Goal: Transaction & Acquisition: Obtain resource

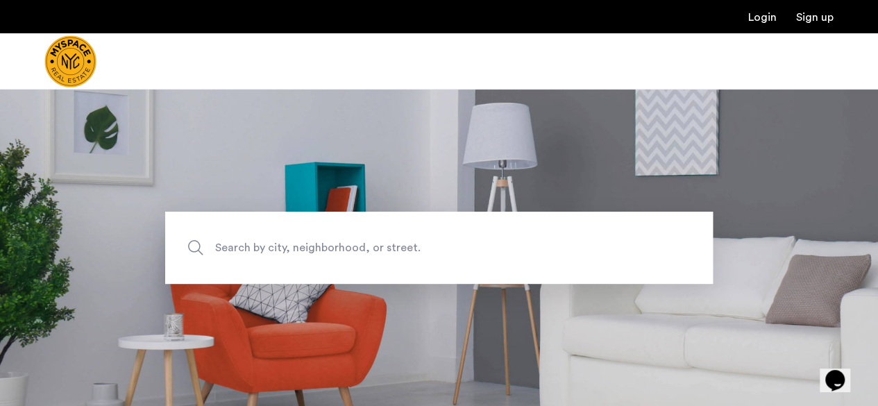
click at [253, 253] on span "Search by city, neighborhood, or street." at bounding box center [406, 247] width 383 height 19
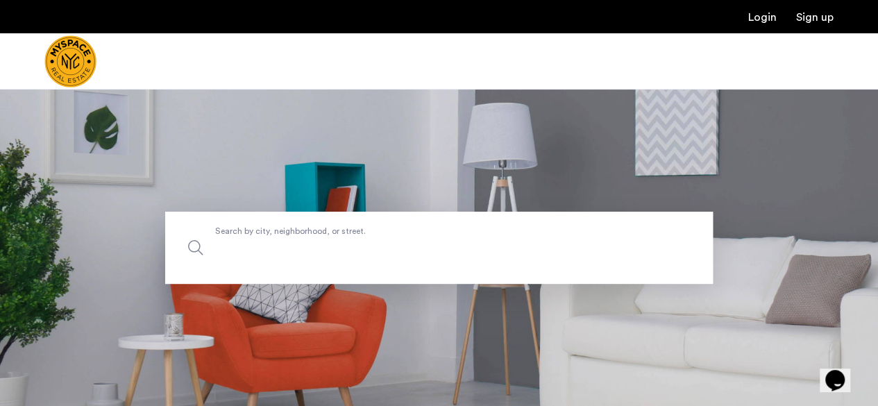
click at [253, 253] on input "Search by city, neighborhood, or street." at bounding box center [439, 248] width 548 height 72
click at [242, 253] on input "Search by city, neighborhood, or street." at bounding box center [439, 248] width 548 height 72
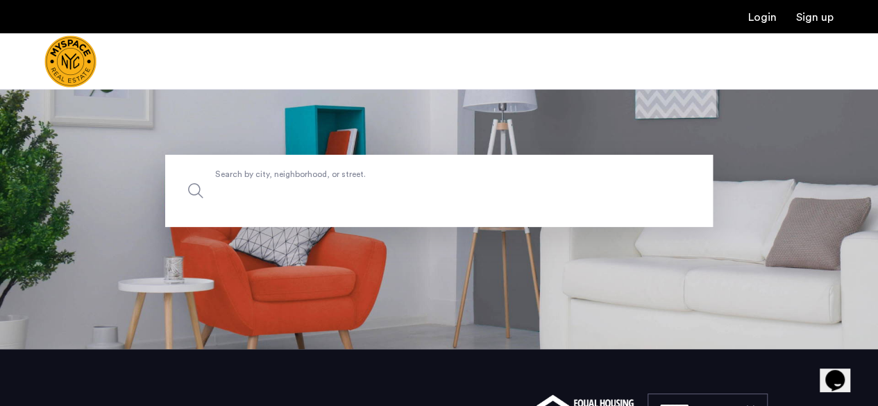
scroll to position [49, 0]
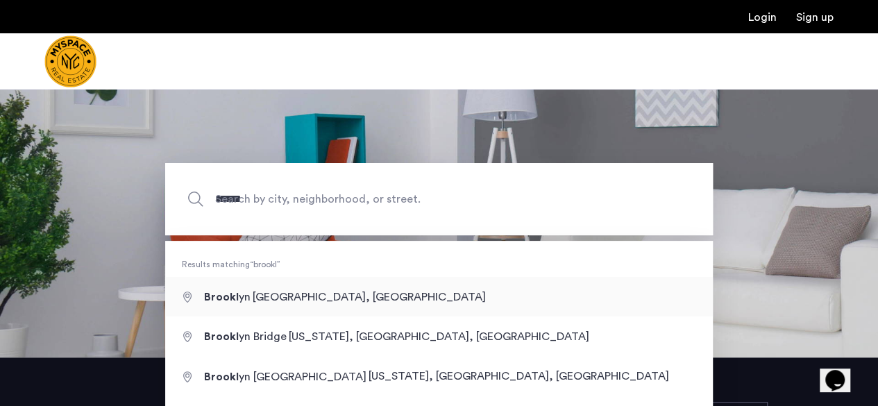
type input "**********"
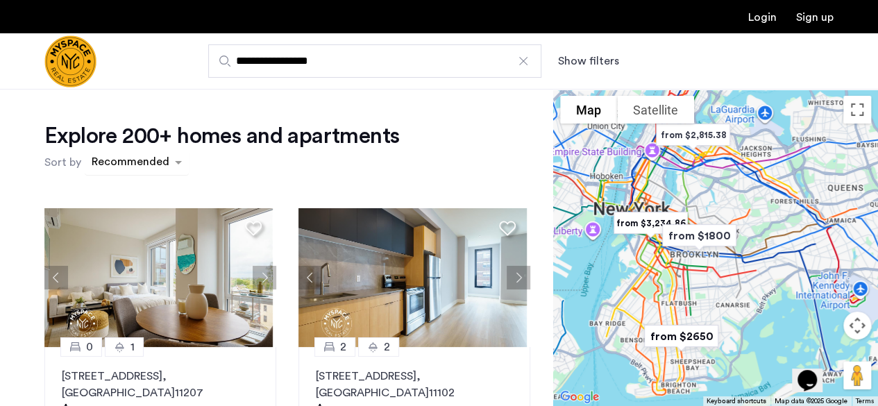
click at [159, 164] on div "sort-apartment" at bounding box center [131, 164] width 82 height 19
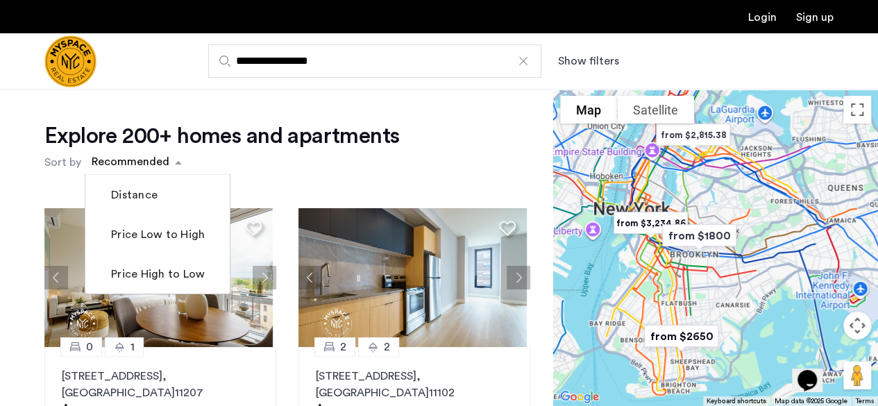
click at [348, 153] on div "Explore 200+ homes and apartments Sort by Recommended Distance Price Low to Hig…" at bounding box center [287, 148] width 486 height 53
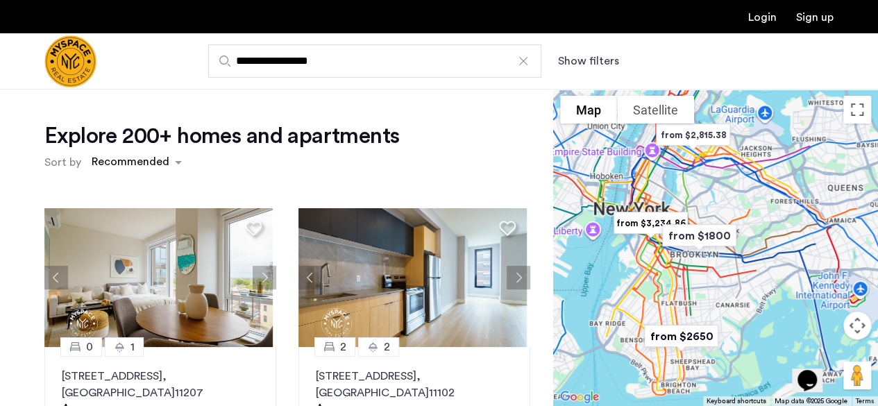
scroll to position [116, 0]
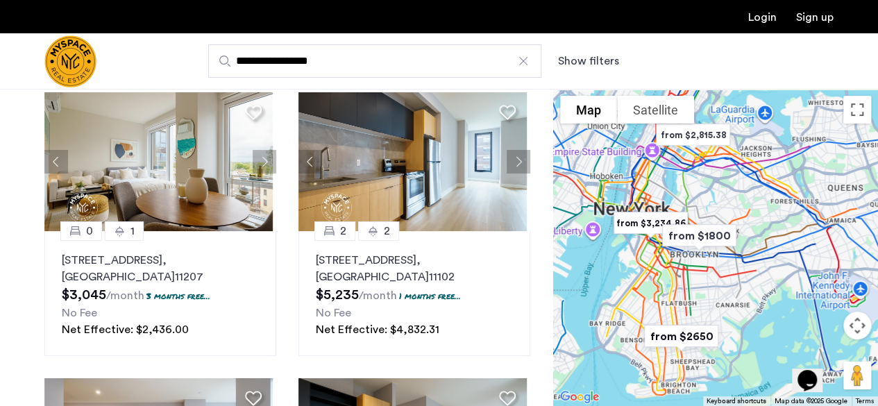
click at [596, 67] on button "Show filters" at bounding box center [588, 61] width 61 height 17
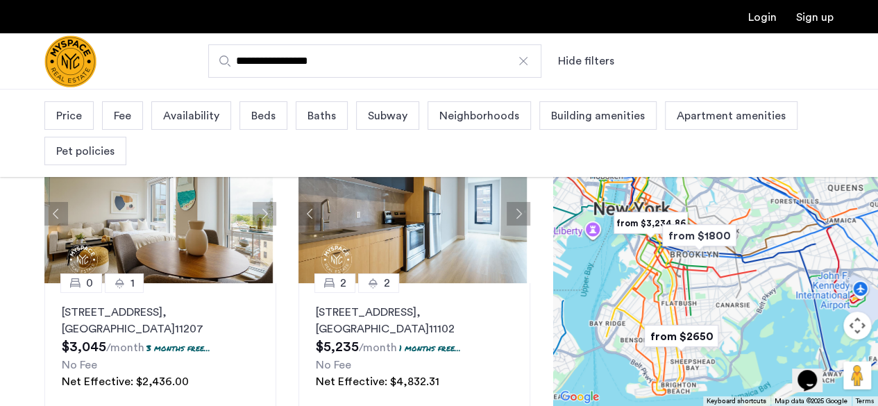
click at [214, 117] on span "Availability" at bounding box center [191, 116] width 56 height 17
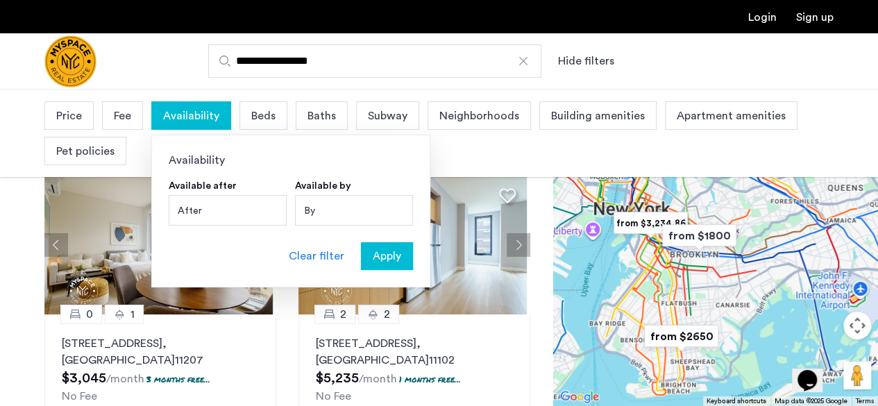
click at [233, 212] on div "After" at bounding box center [228, 210] width 118 height 31
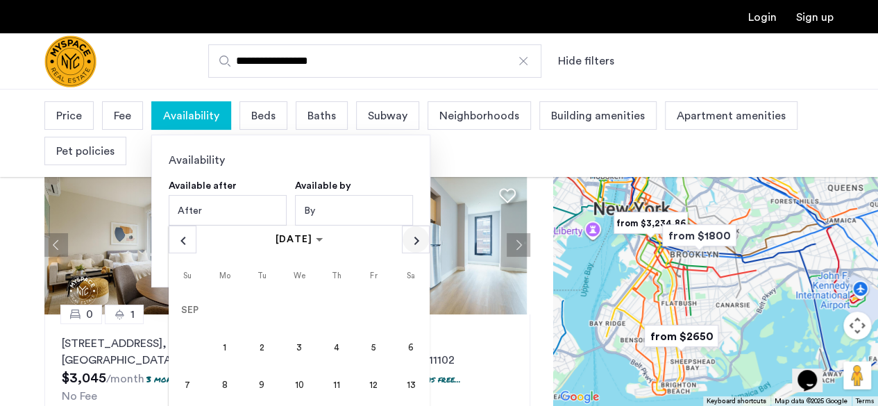
click at [410, 238] on span "Next month" at bounding box center [416, 239] width 26 height 26
click at [410, 241] on span "Next month" at bounding box center [416, 239] width 26 height 26
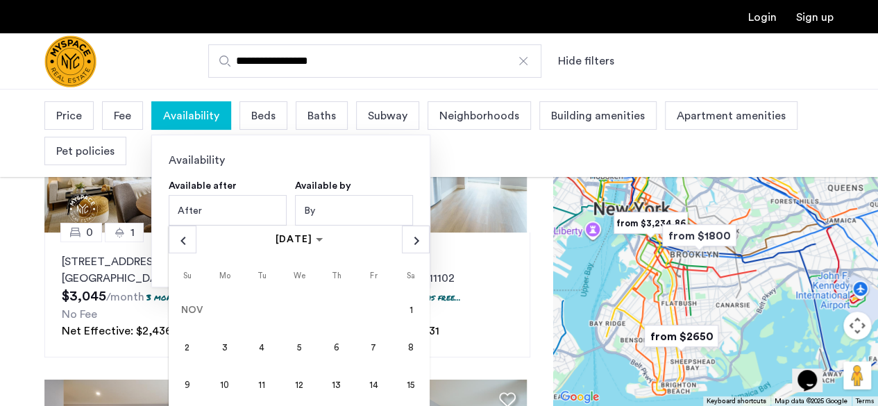
click at [192, 253] on mat-calendar "[DATE] [DATE] [DATE] Su [DATE] Mo [DATE] Tu [DATE] We [DATE] Th [DATE] Fr [DATE…" at bounding box center [299, 370] width 261 height 289
click at [183, 245] on span "Previous month" at bounding box center [182, 239] width 26 height 26
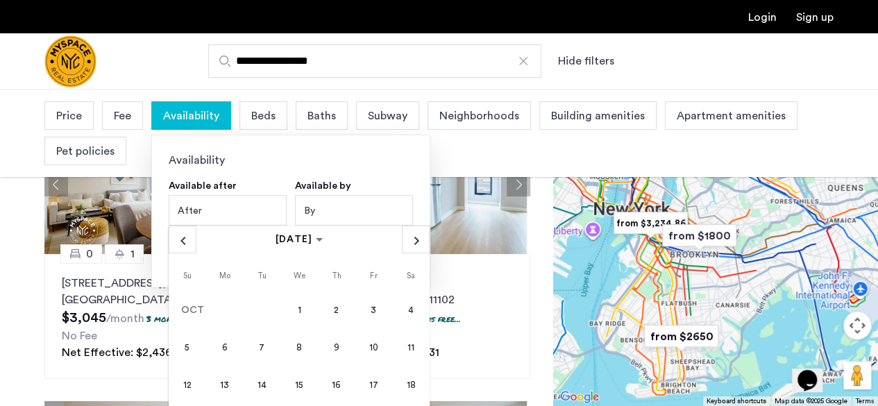
scroll to position [236, 0]
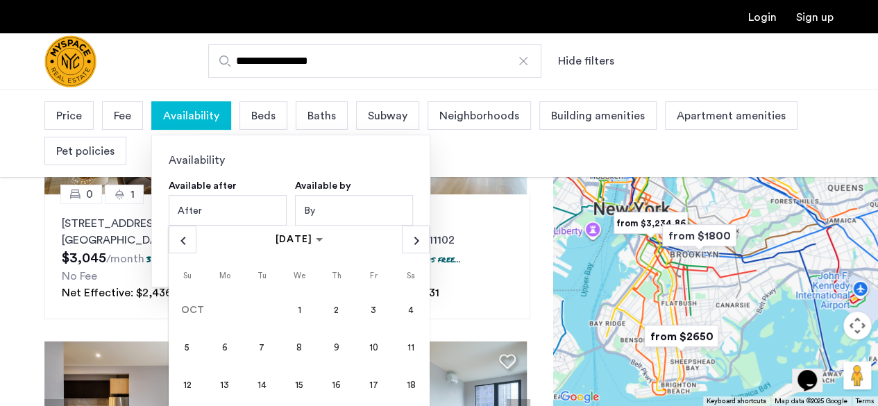
click at [404, 388] on span "18" at bounding box center [410, 384] width 33 height 33
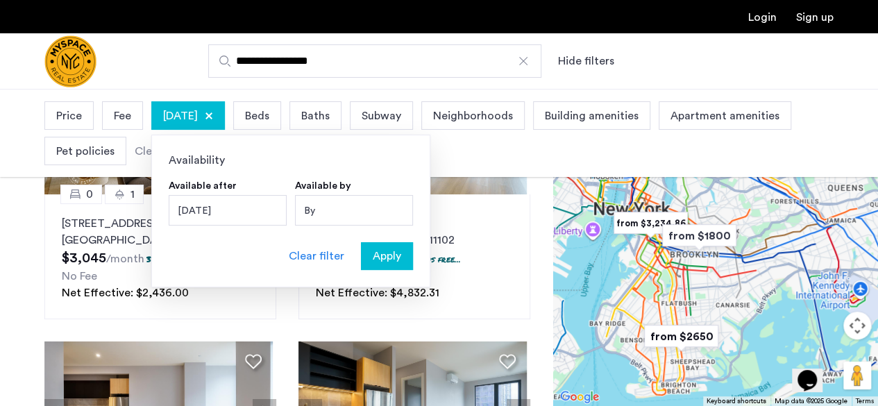
click at [224, 210] on div "[DATE]" at bounding box center [228, 210] width 118 height 31
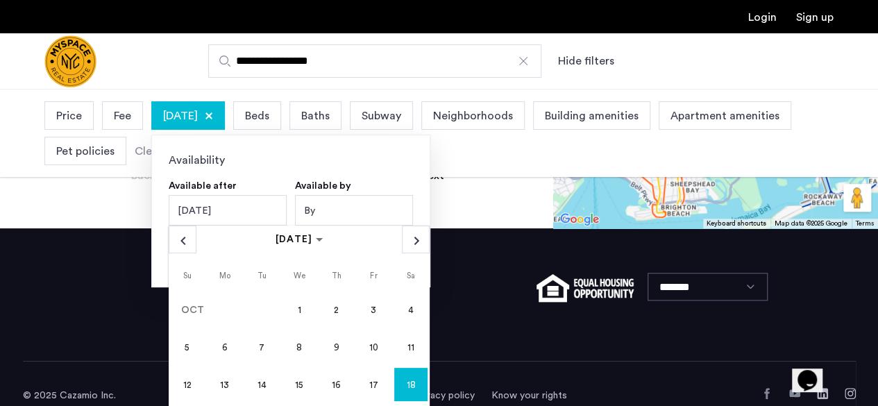
scroll to position [612, 0]
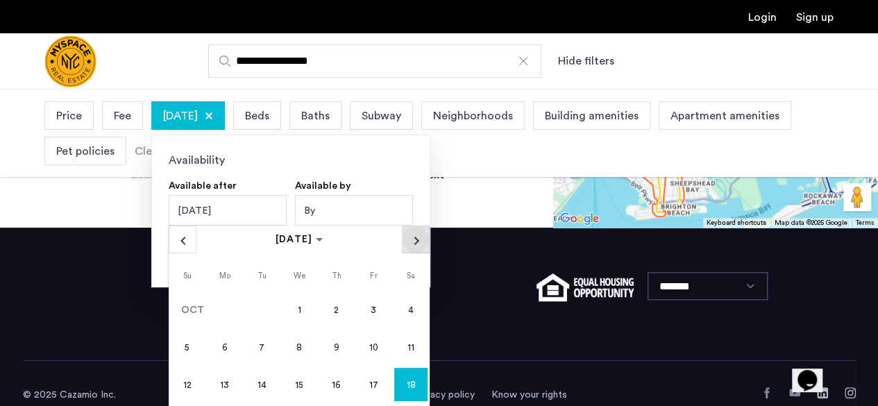
click at [408, 253] on button "Next month" at bounding box center [416, 240] width 28 height 28
click at [411, 311] on span "1" at bounding box center [410, 310] width 33 height 33
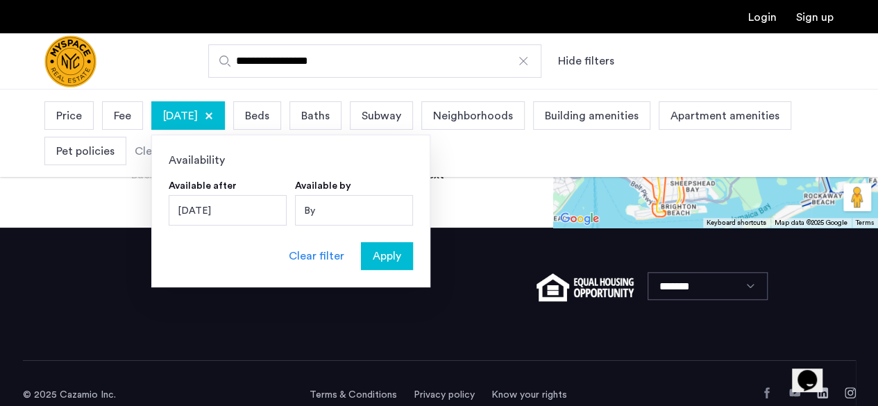
scroll to position [550, 0]
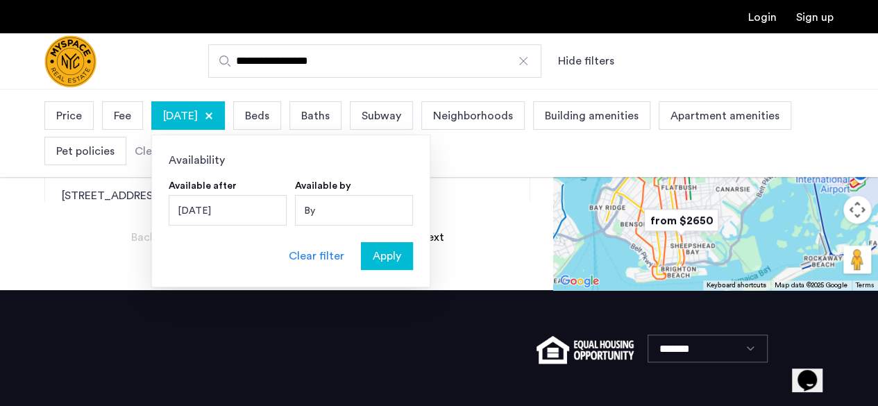
click at [382, 259] on span "Apply" at bounding box center [387, 256] width 28 height 17
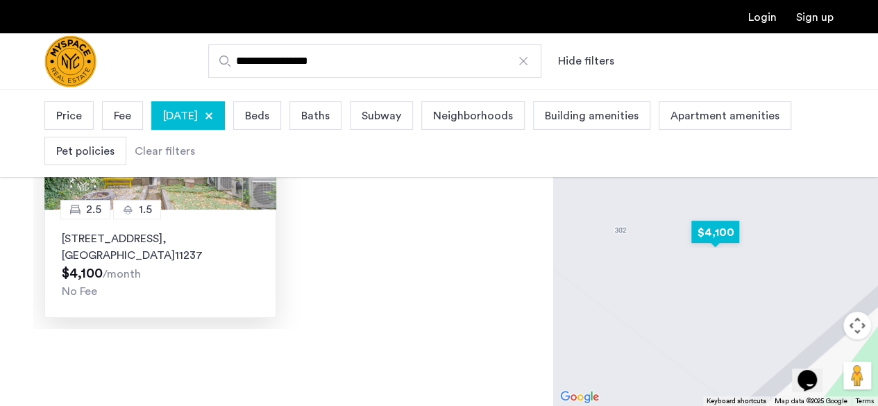
scroll to position [144, 0]
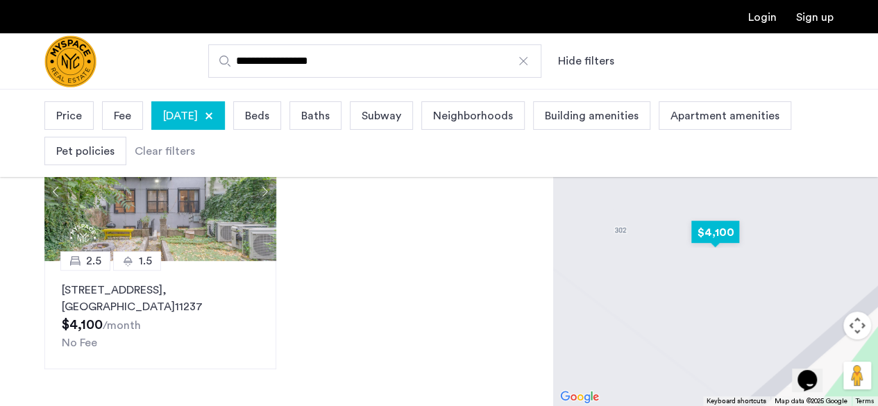
click at [707, 230] on img "$4,100" at bounding box center [715, 232] width 70 height 42
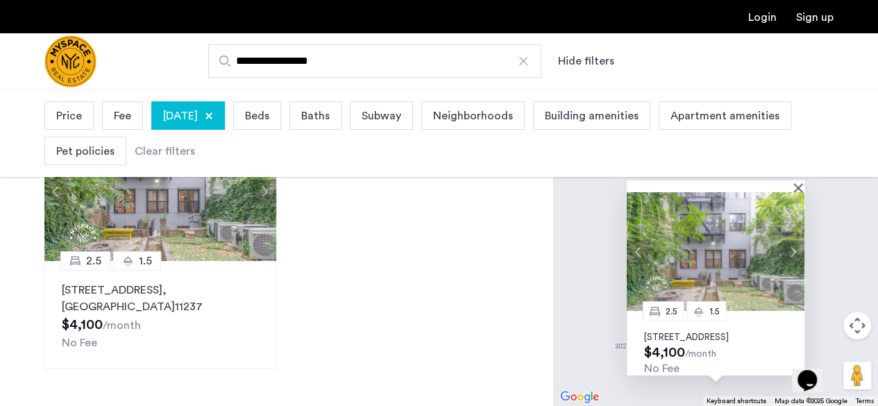
click at [673, 343] on p "[STREET_ADDRESS]" at bounding box center [715, 337] width 143 height 11
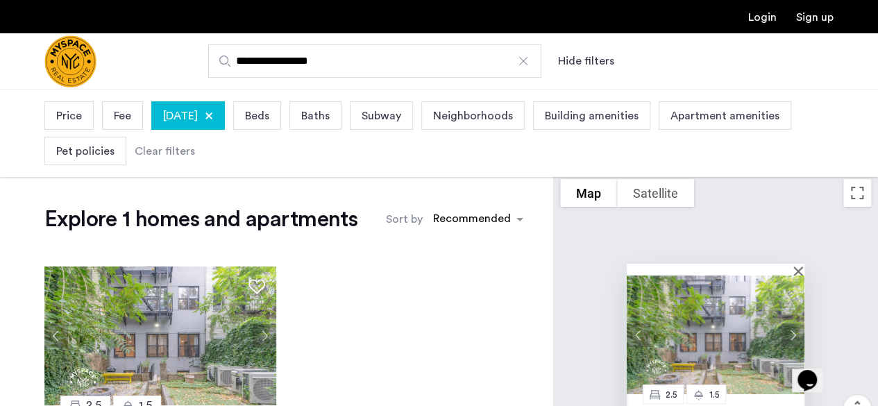
click at [225, 112] on div "[DATE]" at bounding box center [188, 115] width 74 height 28
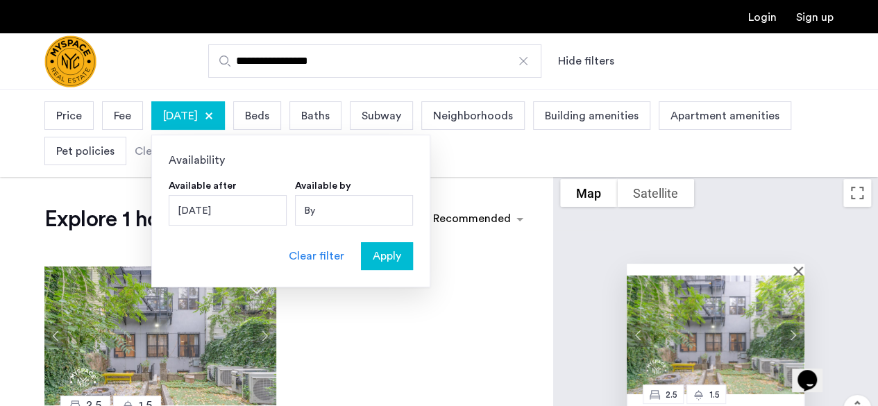
click at [258, 203] on div "[DATE]" at bounding box center [228, 210] width 118 height 31
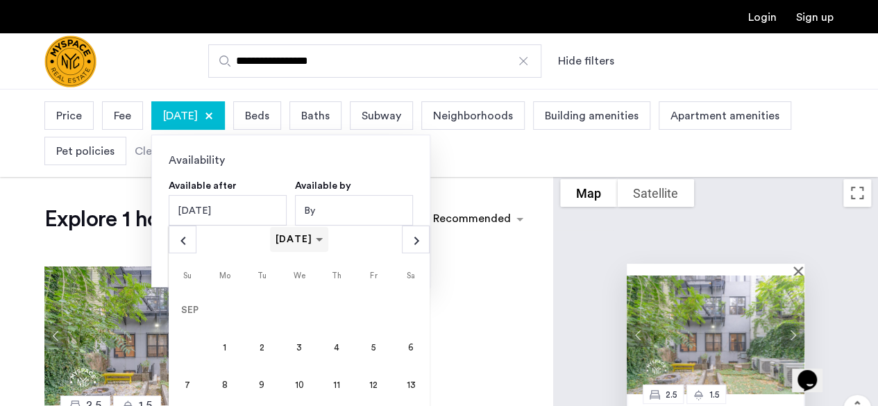
click at [307, 239] on span "[DATE]" at bounding box center [294, 240] width 37 height 10
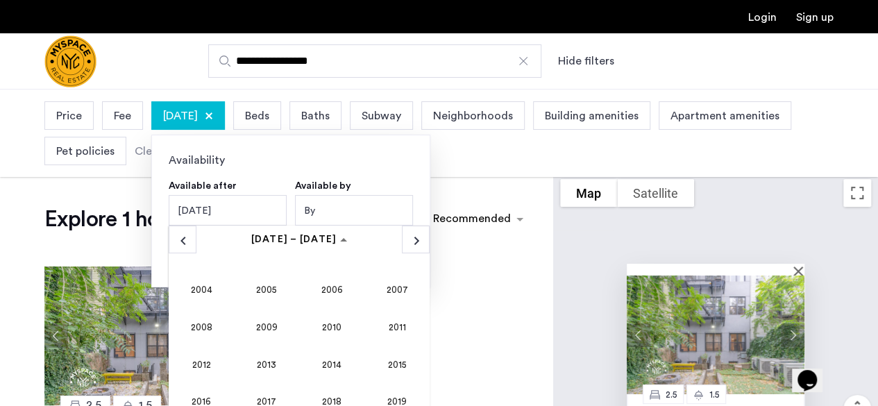
click at [271, 288] on span "2005" at bounding box center [266, 289] width 59 height 33
click at [171, 247] on span "Previous year" at bounding box center [182, 239] width 26 height 26
click at [215, 195] on div "[DATE]" at bounding box center [228, 210] width 118 height 31
click at [223, 206] on div "[DATE]" at bounding box center [228, 210] width 118 height 31
click at [299, 170] on div "Availability Available after [DATE] 2004 2004 [DATE] FEB MAR APR MAY JUN [DATE]…" at bounding box center [290, 211] width 279 height 153
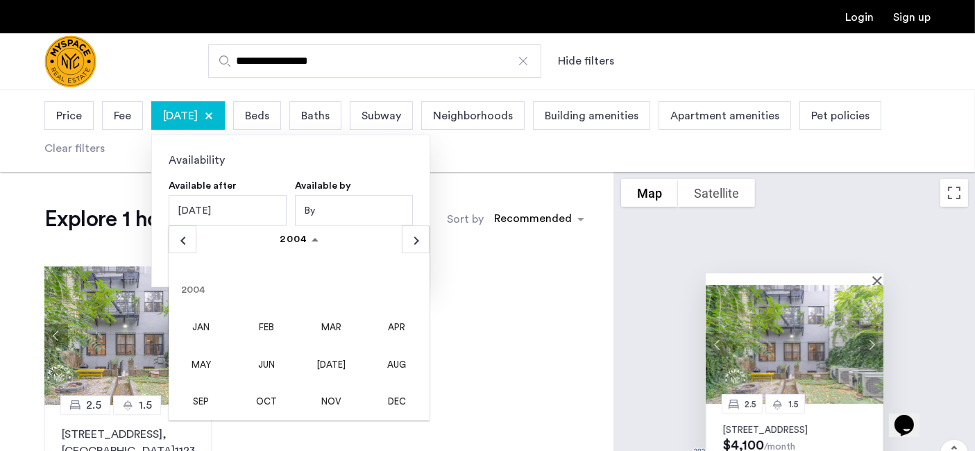
drag, startPoint x: 596, startPoint y: 14, endPoint x: 578, endPoint y: 319, distance: 305.9
click at [578, 319] on app-root "**********" at bounding box center [487, 454] width 975 height 909
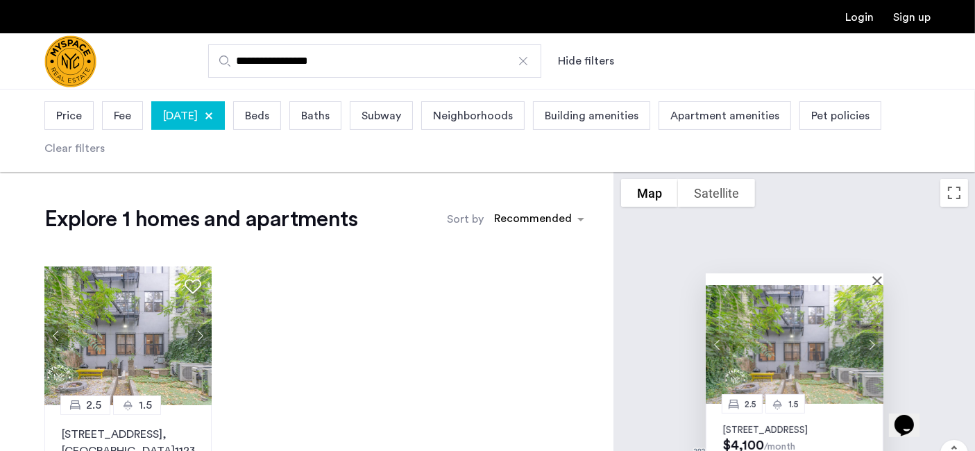
click at [198, 123] on span "[DATE]" at bounding box center [180, 116] width 35 height 17
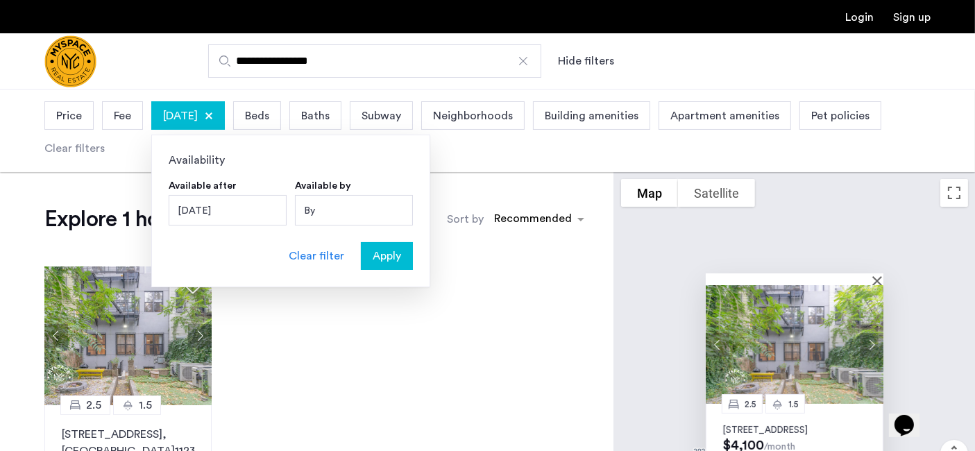
click at [243, 203] on div "[DATE]" at bounding box center [228, 210] width 118 height 31
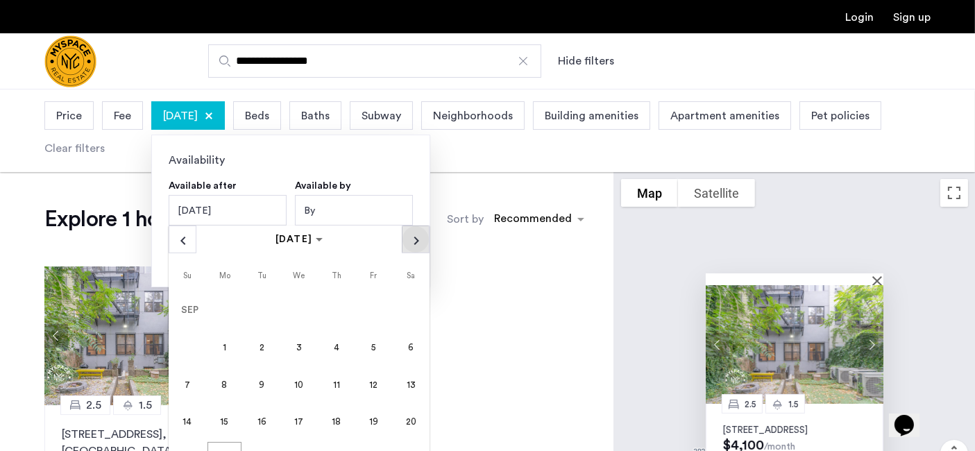
click at [425, 239] on span "Next month" at bounding box center [416, 239] width 26 height 26
click at [425, 240] on span "Next month" at bounding box center [416, 239] width 26 height 26
click at [185, 239] on span "Previous month" at bounding box center [182, 239] width 26 height 26
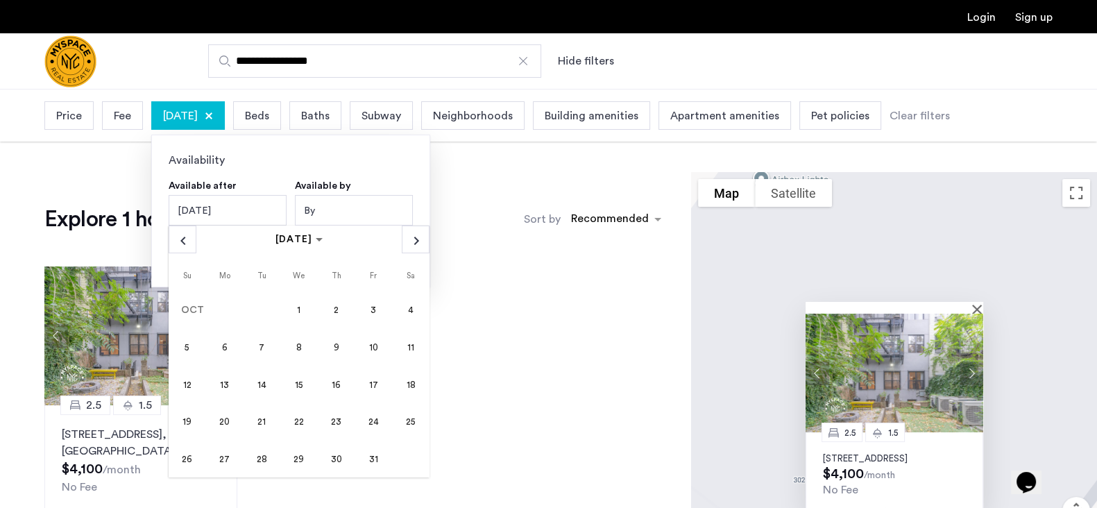
drag, startPoint x: 534, startPoint y: 28, endPoint x: 378, endPoint y: 457, distance: 456.5
click at [378, 405] on span "31" at bounding box center [373, 458] width 33 height 33
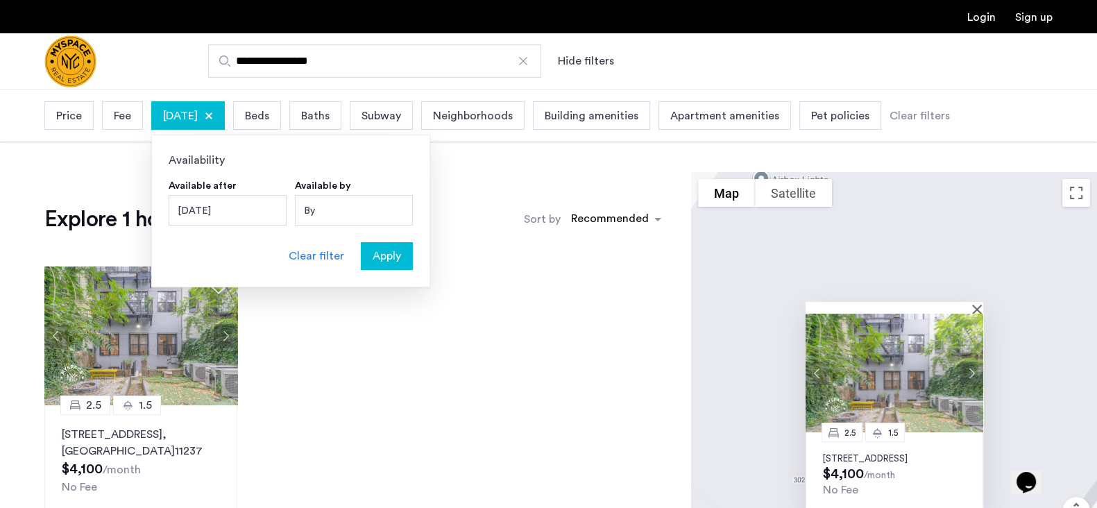
click at [394, 251] on span "Apply" at bounding box center [387, 256] width 28 height 17
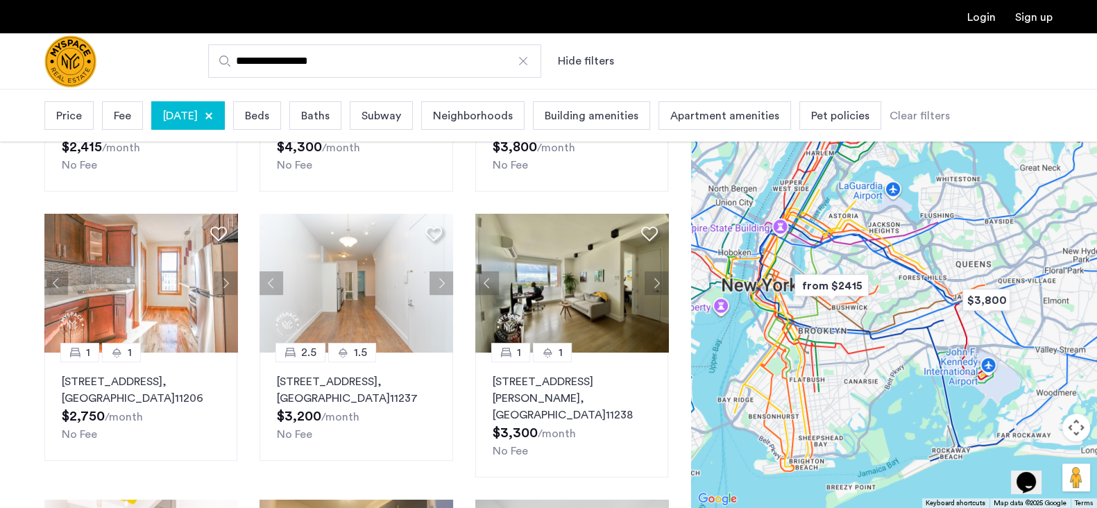
scroll to position [562, 0]
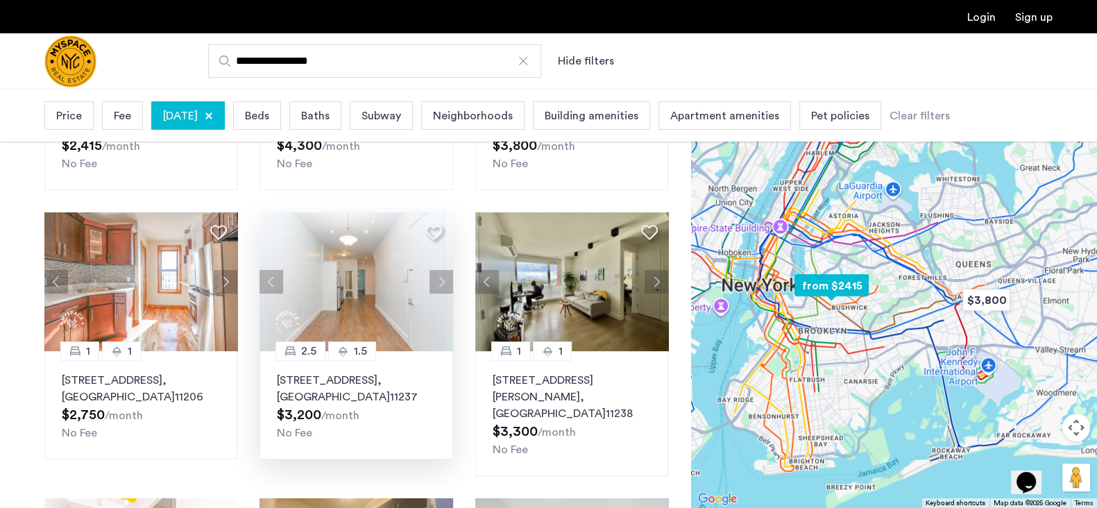
click at [441, 278] on button "Next apartment" at bounding box center [442, 282] width 24 height 24
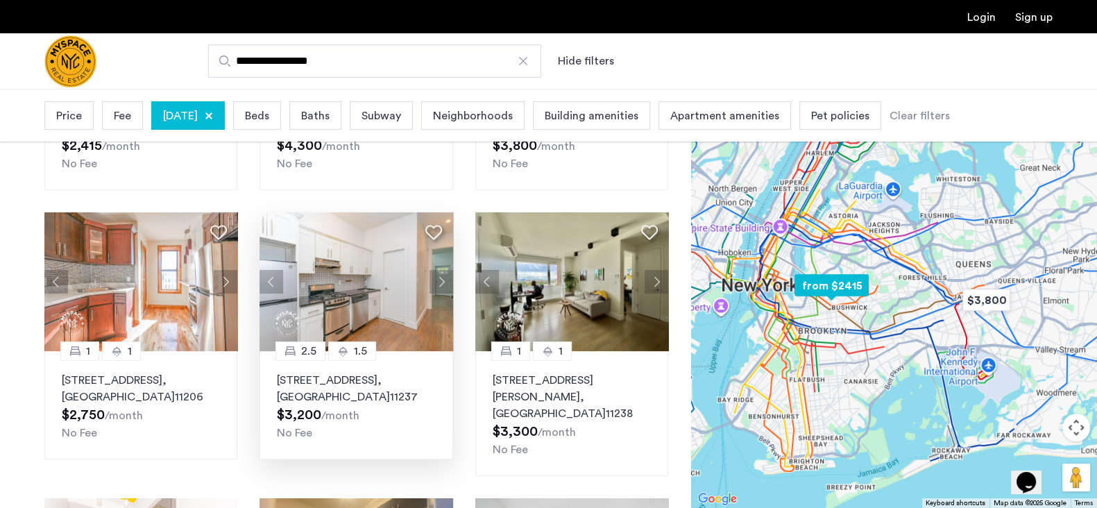
click at [443, 283] on button "Next apartment" at bounding box center [442, 282] width 24 height 24
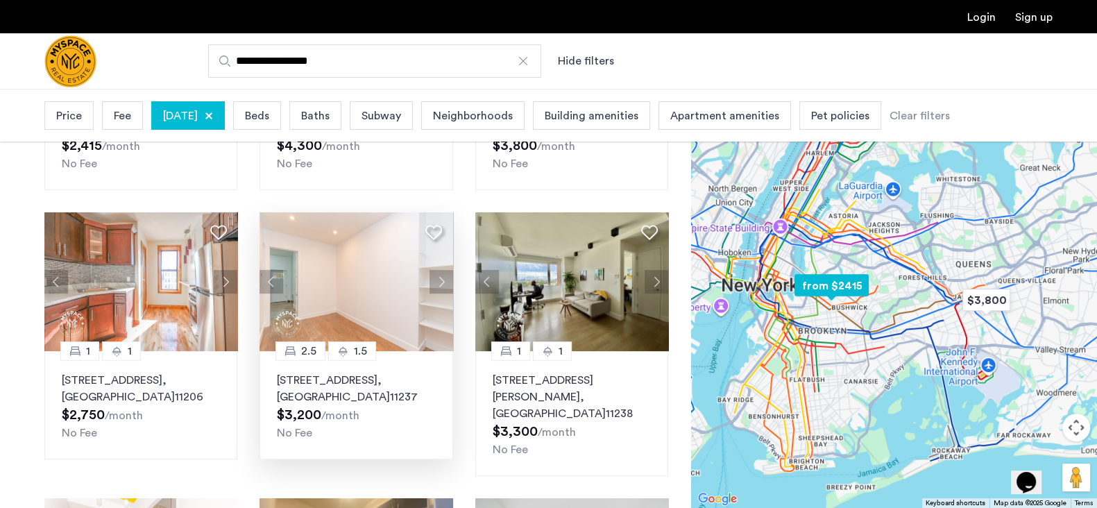
click at [441, 285] on button "Next apartment" at bounding box center [442, 282] width 24 height 24
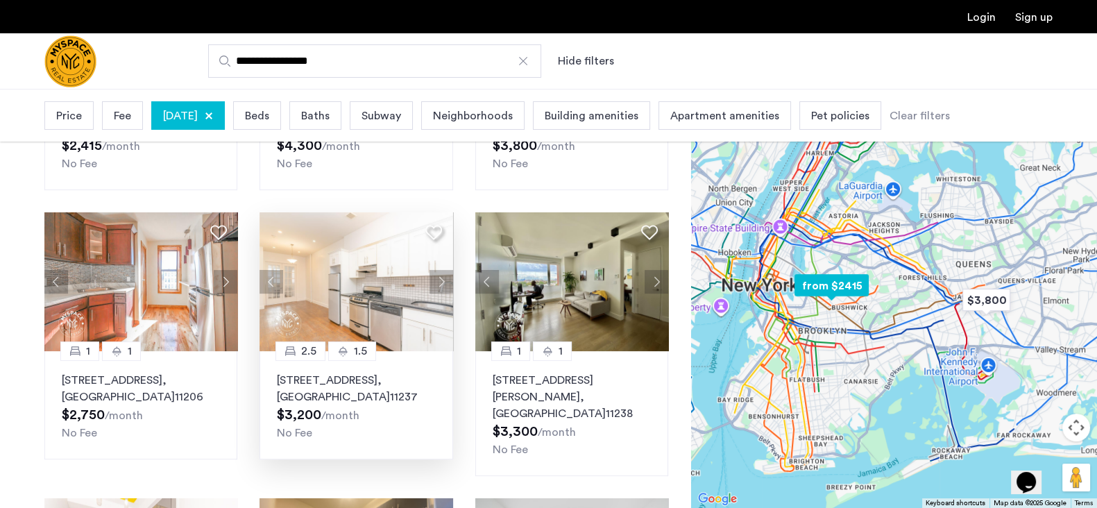
click at [441, 285] on button "Next apartment" at bounding box center [442, 282] width 24 height 24
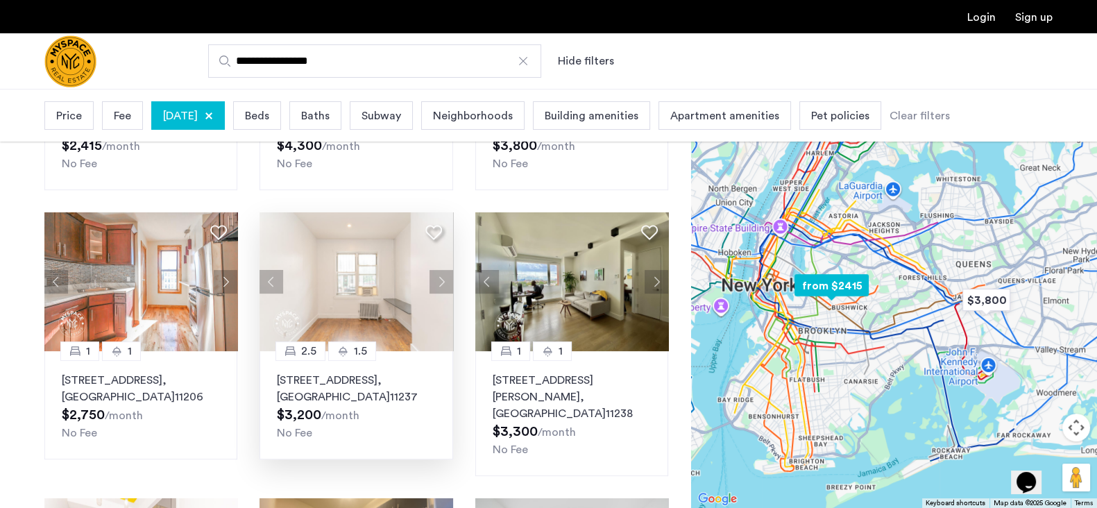
click at [441, 285] on button "Next apartment" at bounding box center [442, 282] width 24 height 24
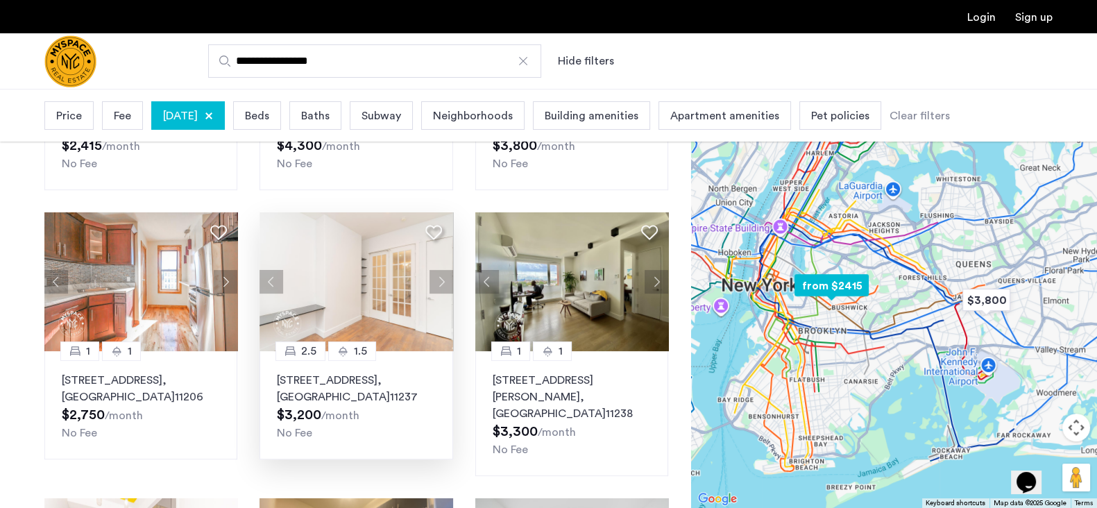
click at [441, 285] on button "Next apartment" at bounding box center [442, 282] width 24 height 24
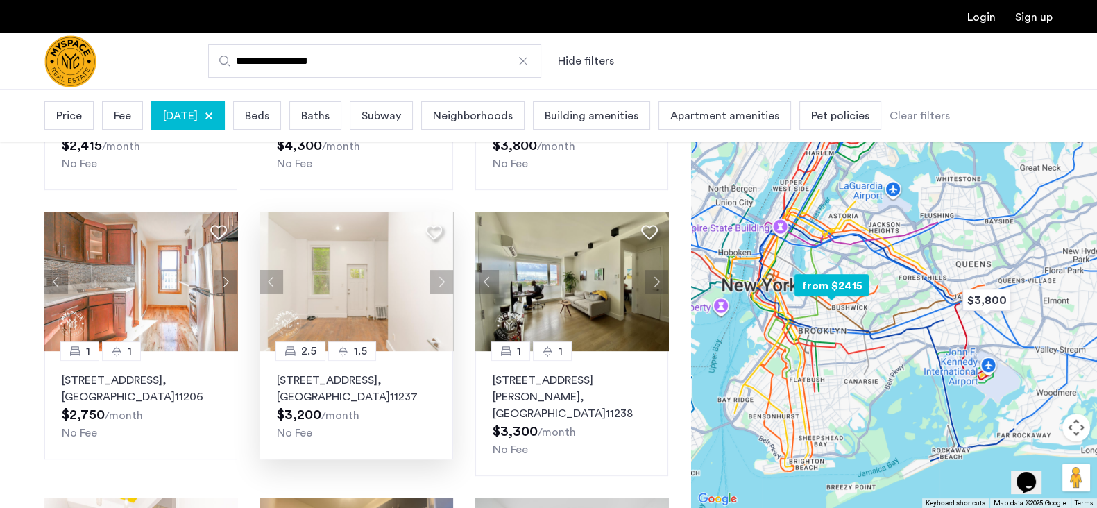
click at [441, 285] on button "Next apartment" at bounding box center [442, 282] width 24 height 24
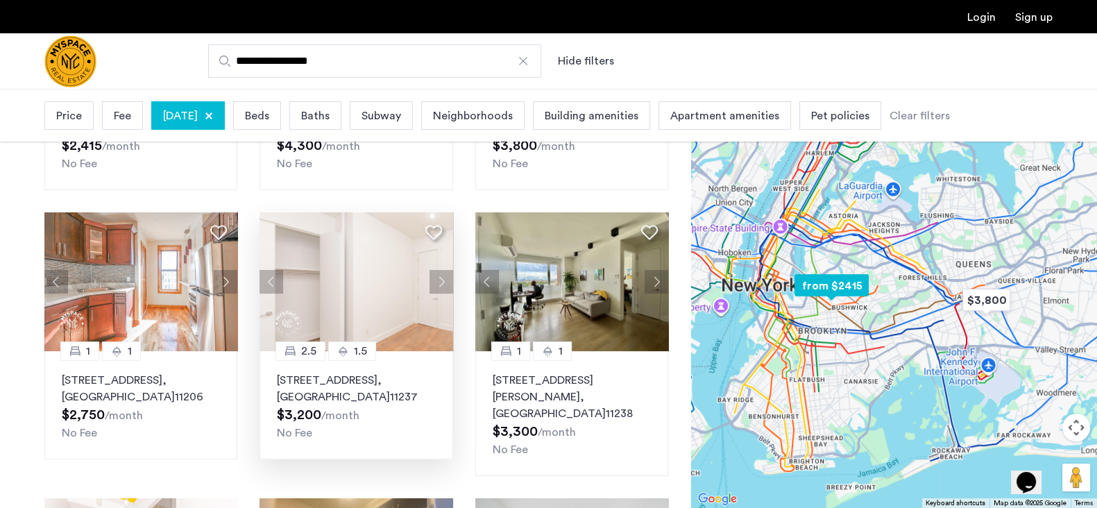
click at [441, 285] on button "Next apartment" at bounding box center [442, 282] width 24 height 24
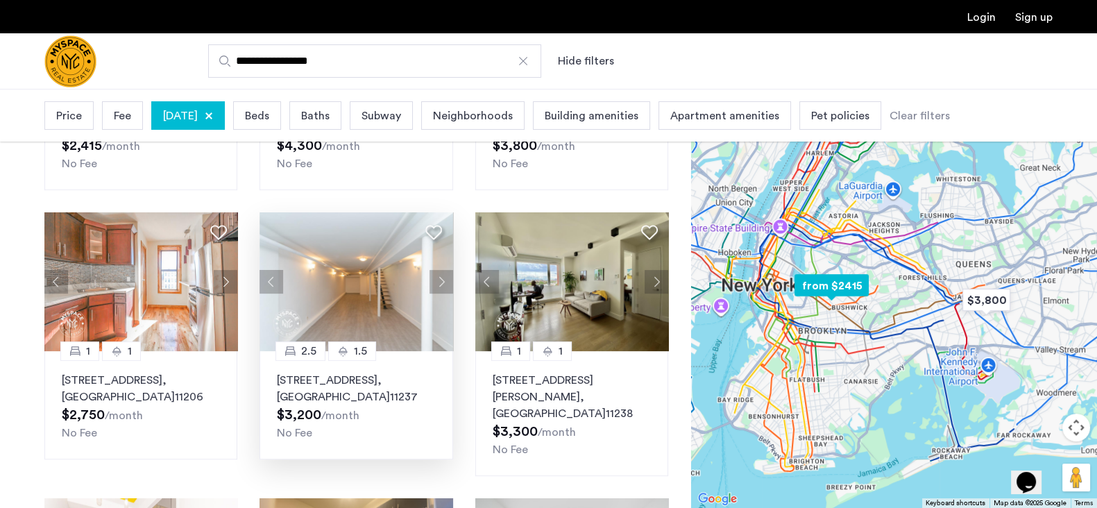
click at [441, 286] on button "Next apartment" at bounding box center [442, 282] width 24 height 24
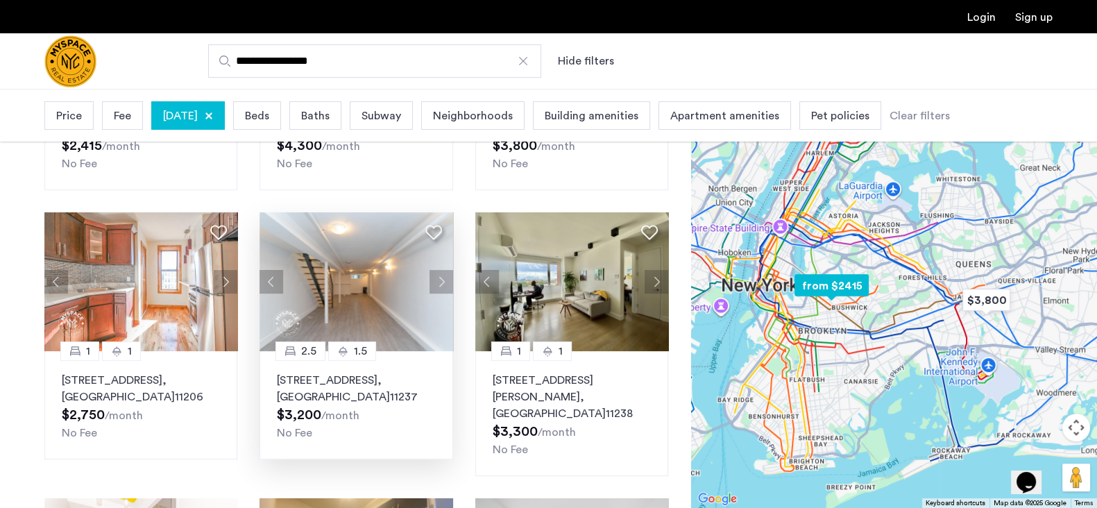
click at [441, 286] on button "Next apartment" at bounding box center [442, 282] width 24 height 24
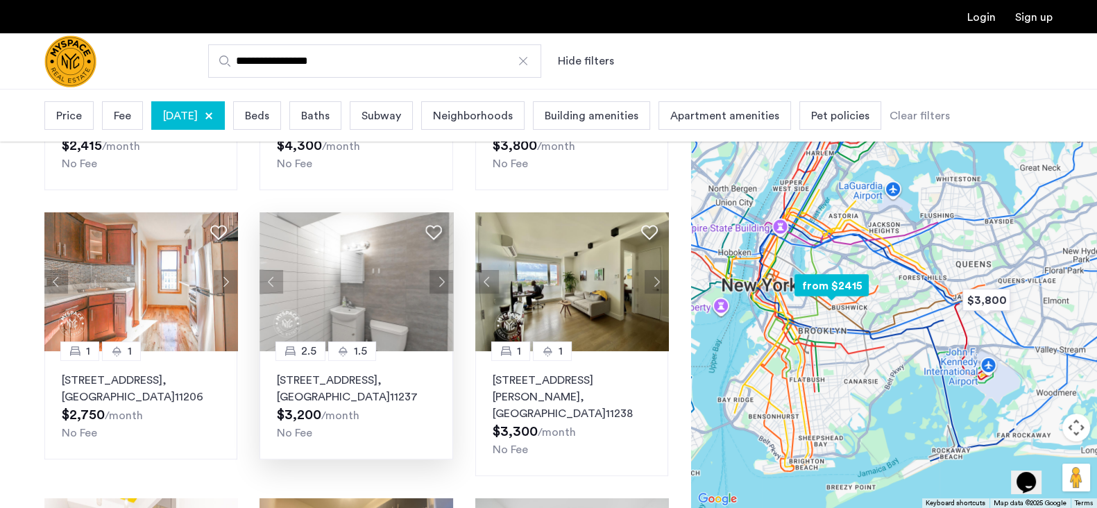
click at [441, 286] on button "Next apartment" at bounding box center [442, 282] width 24 height 24
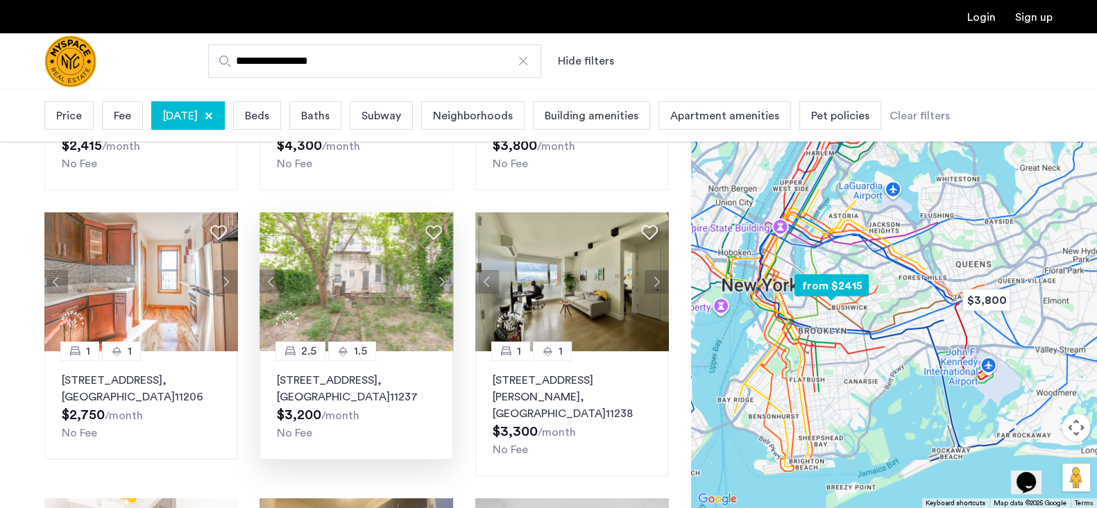
drag, startPoint x: 441, startPoint y: 286, endPoint x: 305, endPoint y: 393, distance: 172.5
click at [305, 393] on p "[STREET_ADDRESS]" at bounding box center [356, 388] width 158 height 33
click at [659, 279] on button "Next apartment" at bounding box center [657, 282] width 24 height 24
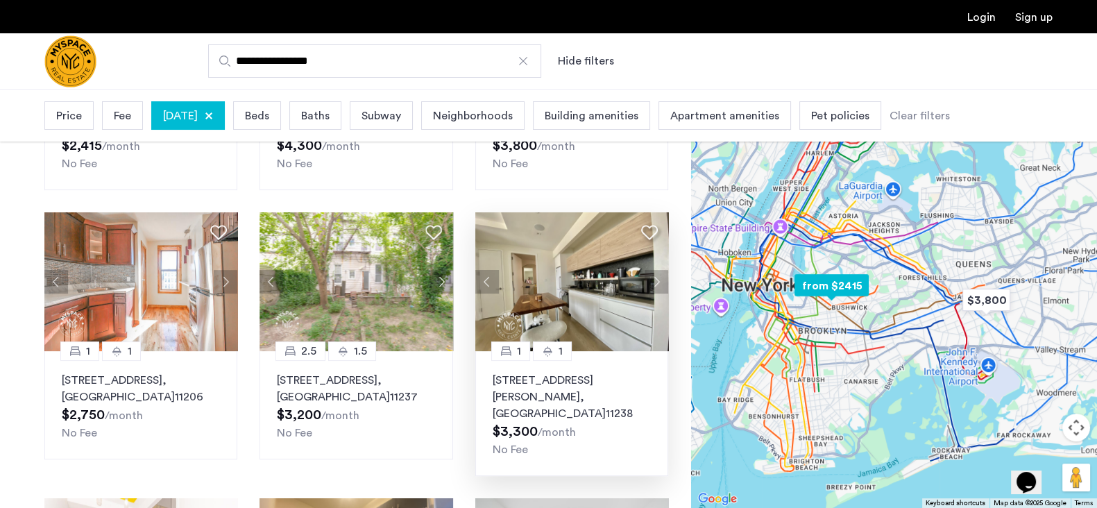
click at [659, 279] on button "Next apartment" at bounding box center [657, 282] width 24 height 24
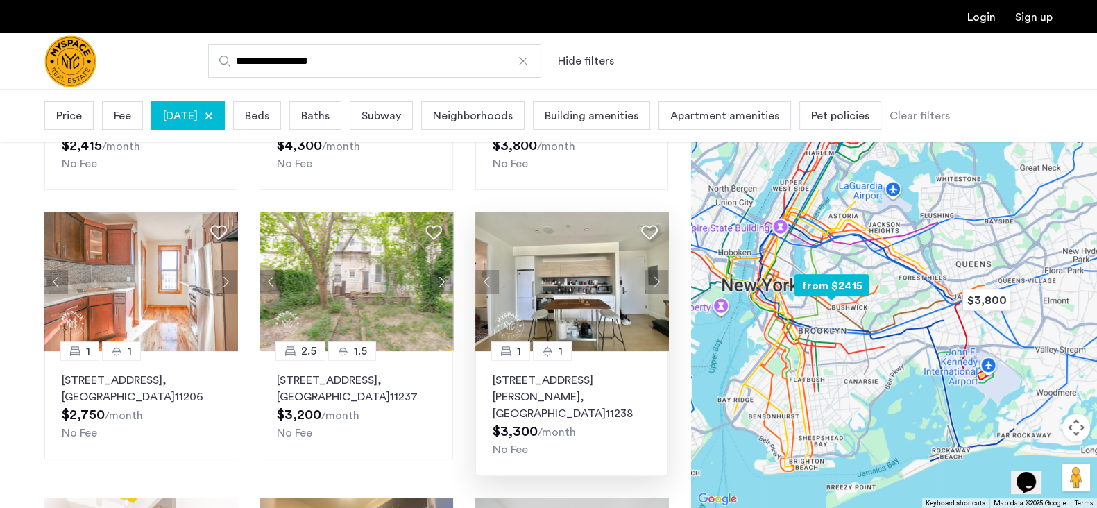
click at [659, 279] on button "Next apartment" at bounding box center [657, 282] width 24 height 24
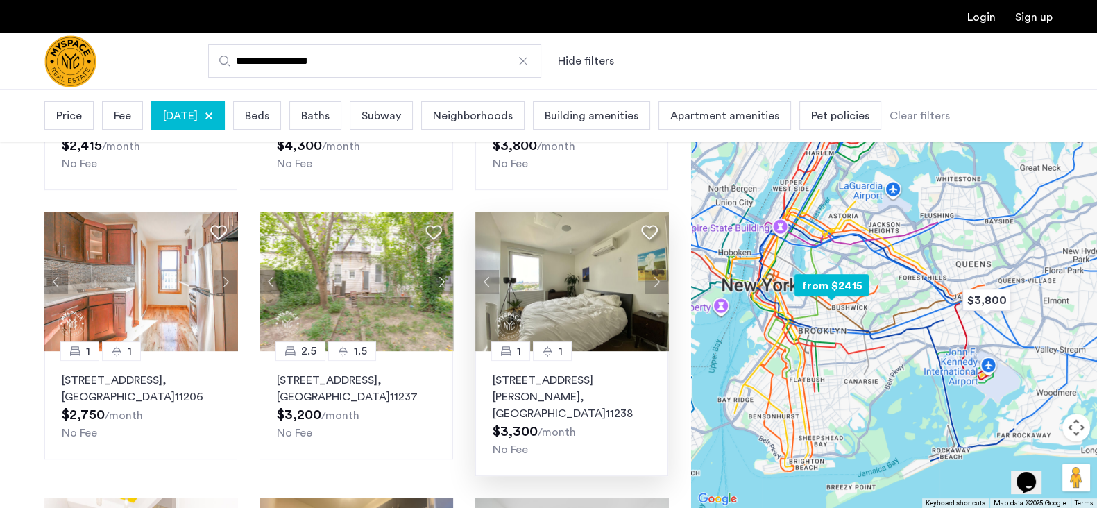
click at [659, 279] on button "Next apartment" at bounding box center [657, 282] width 24 height 24
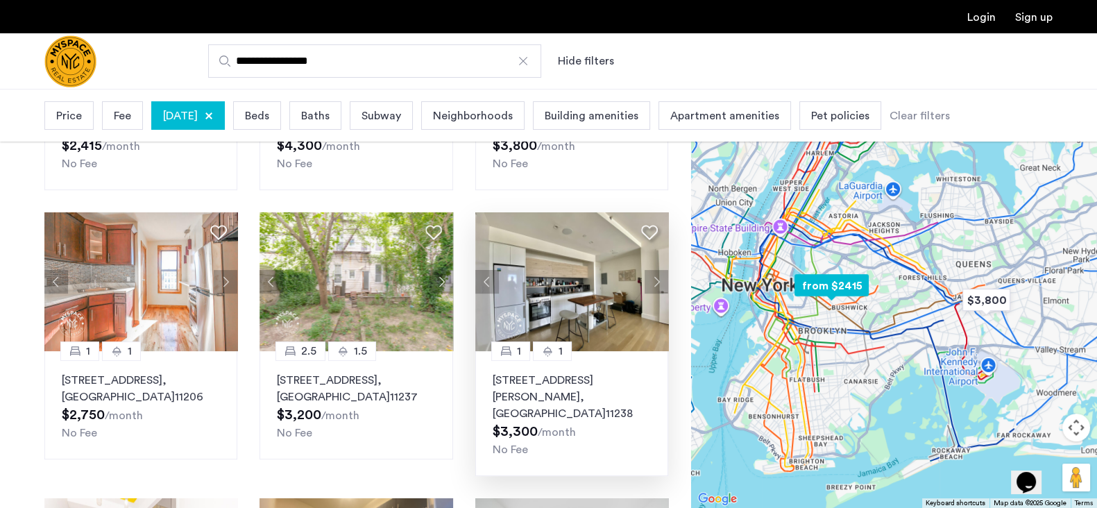
click at [659, 279] on button "Next apartment" at bounding box center [657, 282] width 24 height 24
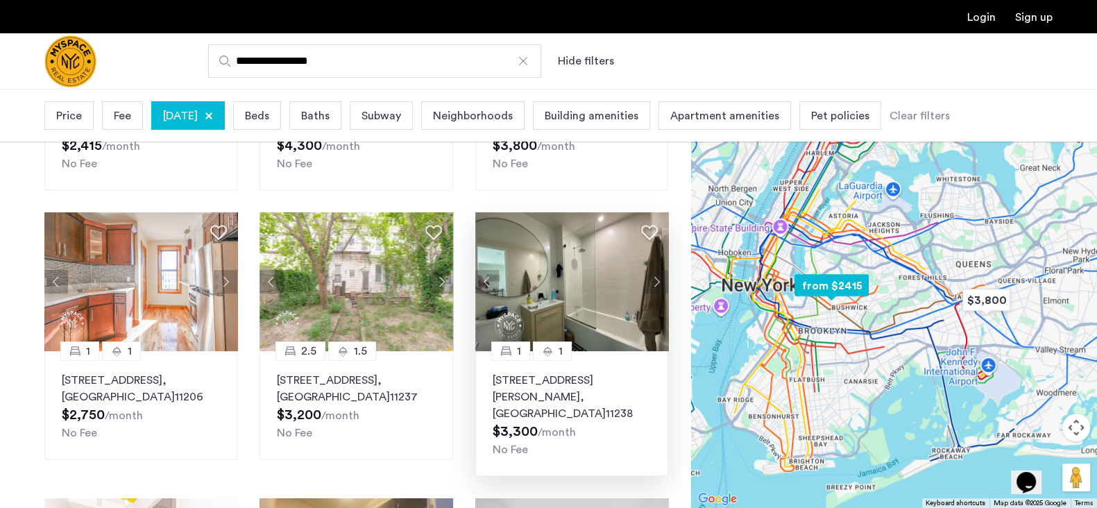
click at [659, 279] on button "Next apartment" at bounding box center [657, 282] width 24 height 24
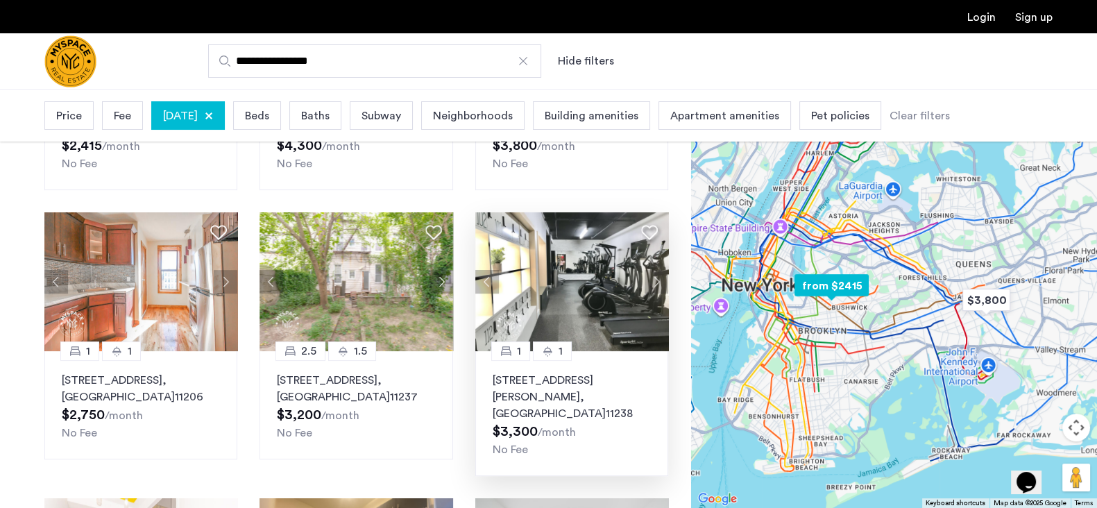
click at [659, 279] on button "Next apartment" at bounding box center [657, 282] width 24 height 24
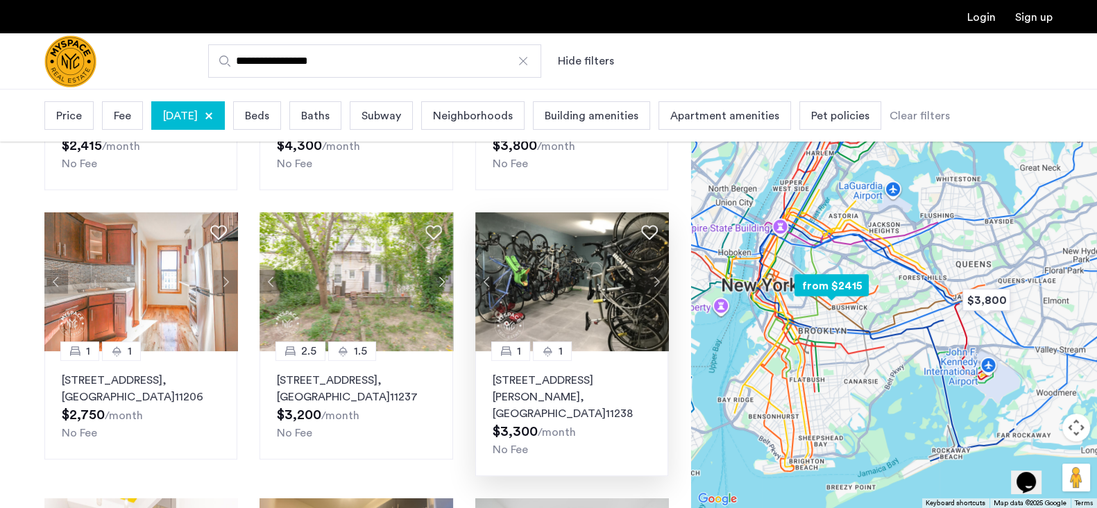
click at [659, 279] on button "Next apartment" at bounding box center [657, 282] width 24 height 24
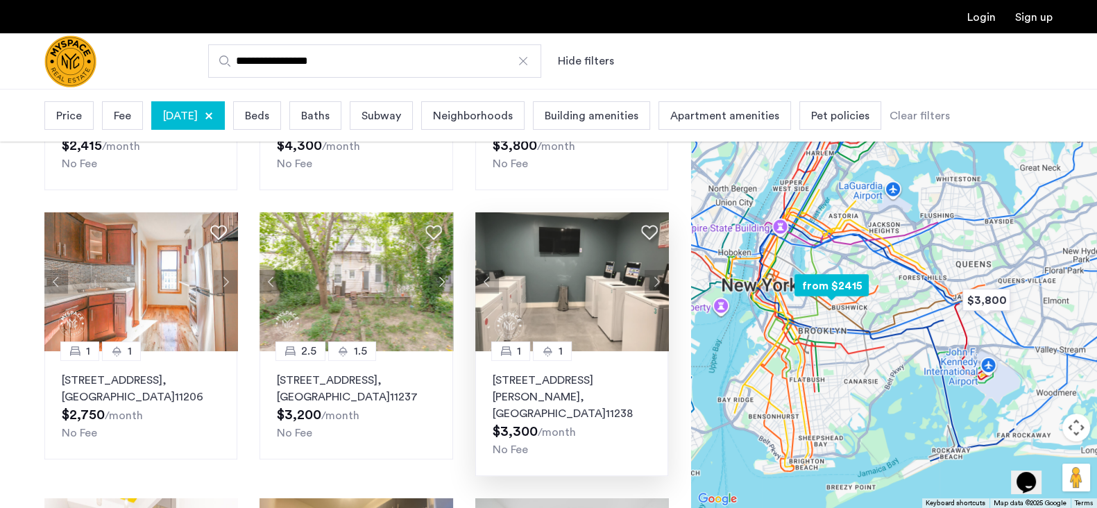
click at [659, 279] on button "Next apartment" at bounding box center [657, 282] width 24 height 24
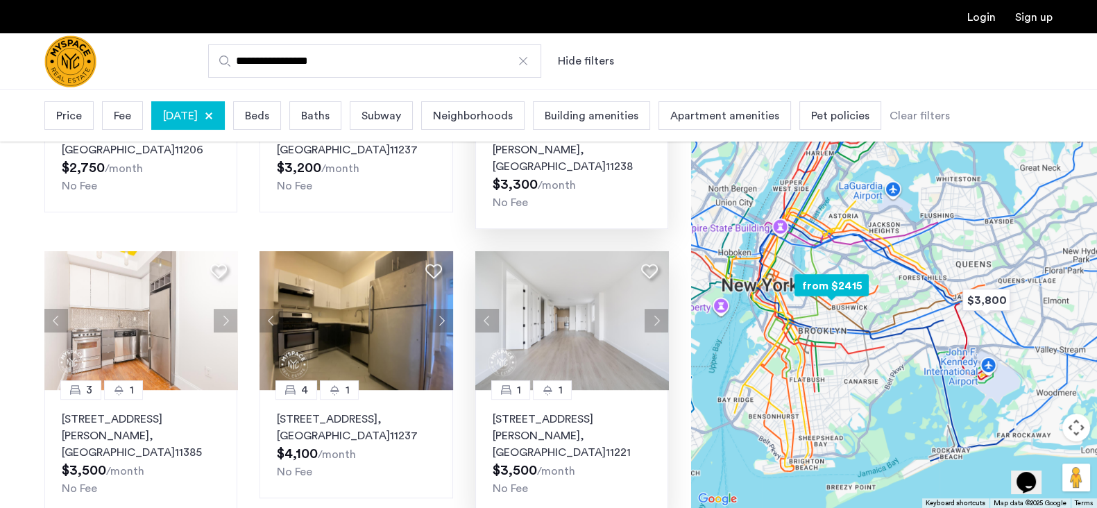
scroll to position [809, 0]
click at [269, 119] on span "Beds" at bounding box center [257, 116] width 24 height 17
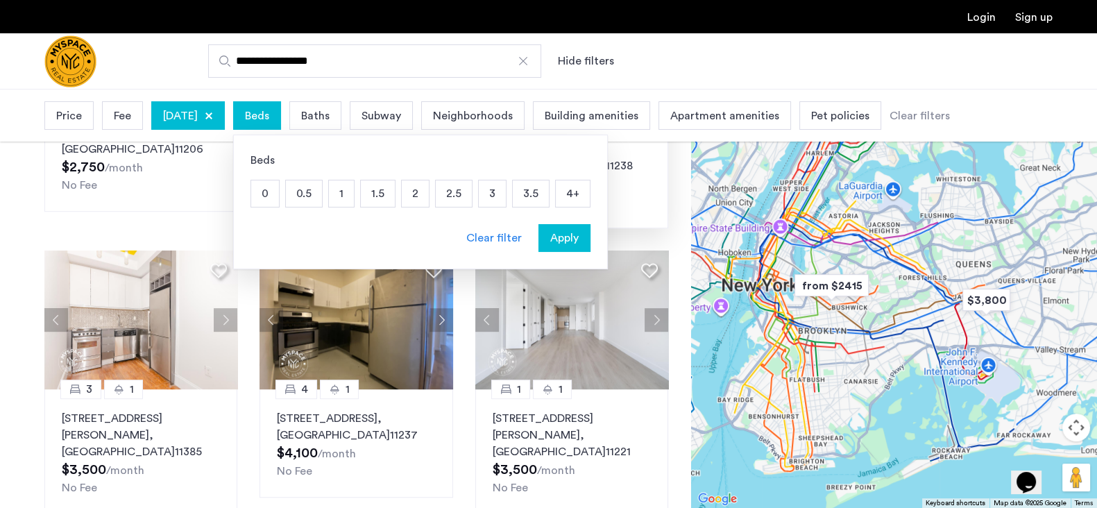
click at [429, 196] on p "2" at bounding box center [415, 193] width 27 height 26
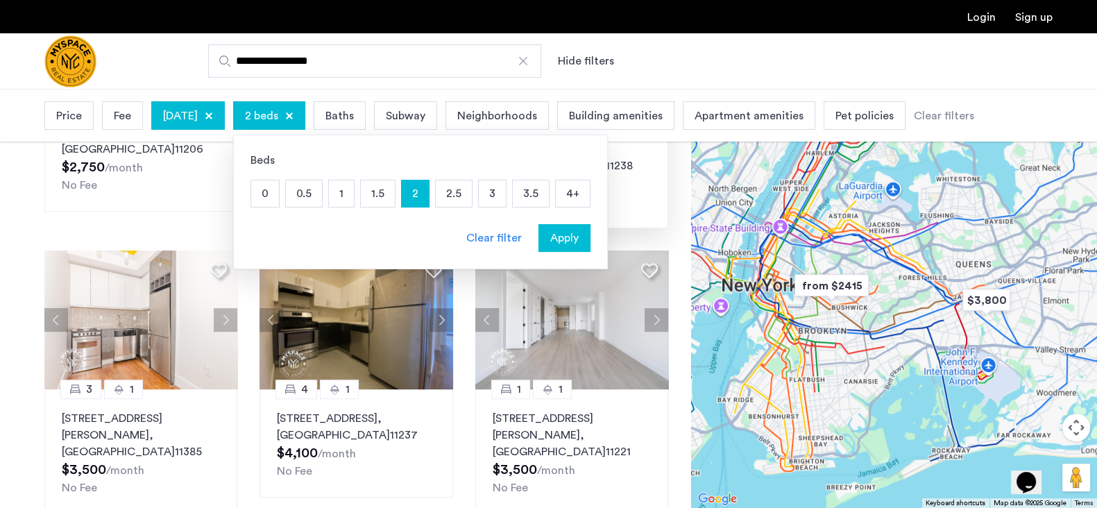
click at [395, 203] on p "1.5" at bounding box center [378, 193] width 34 height 26
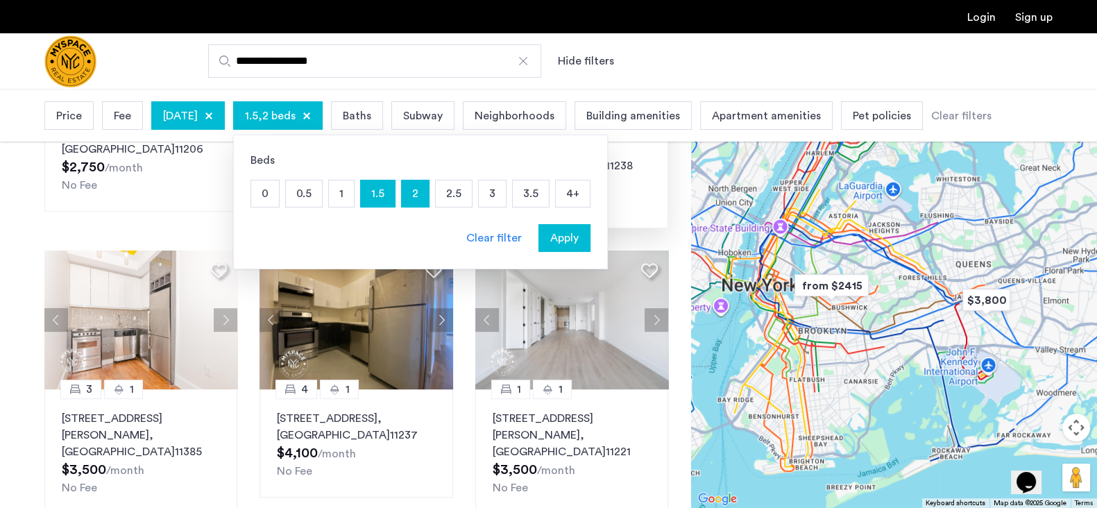
click at [355, 194] on div "1" at bounding box center [341, 194] width 26 height 28
click at [579, 235] on span "Apply" at bounding box center [564, 238] width 28 height 17
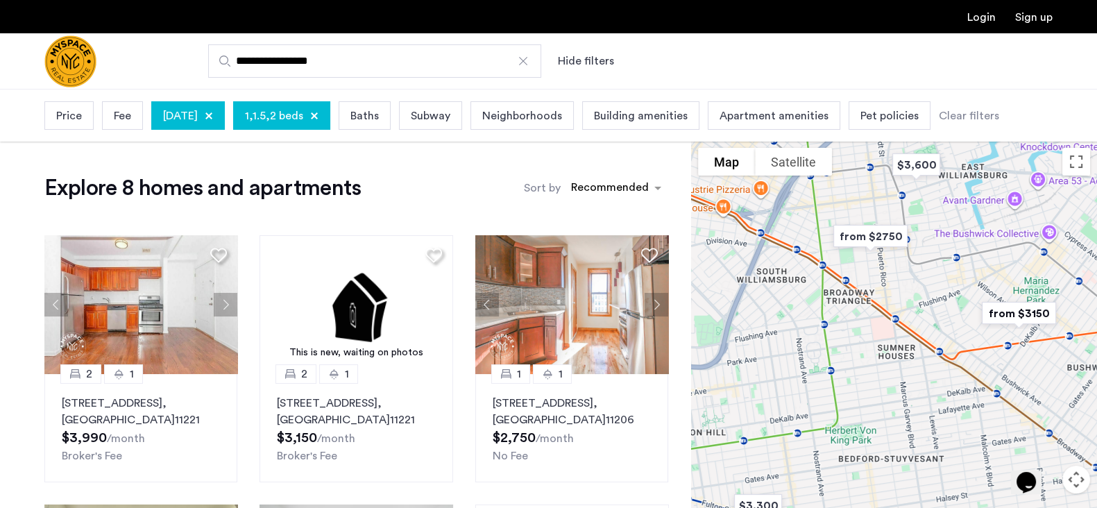
click at [121, 116] on span "Fee" at bounding box center [122, 116] width 17 height 17
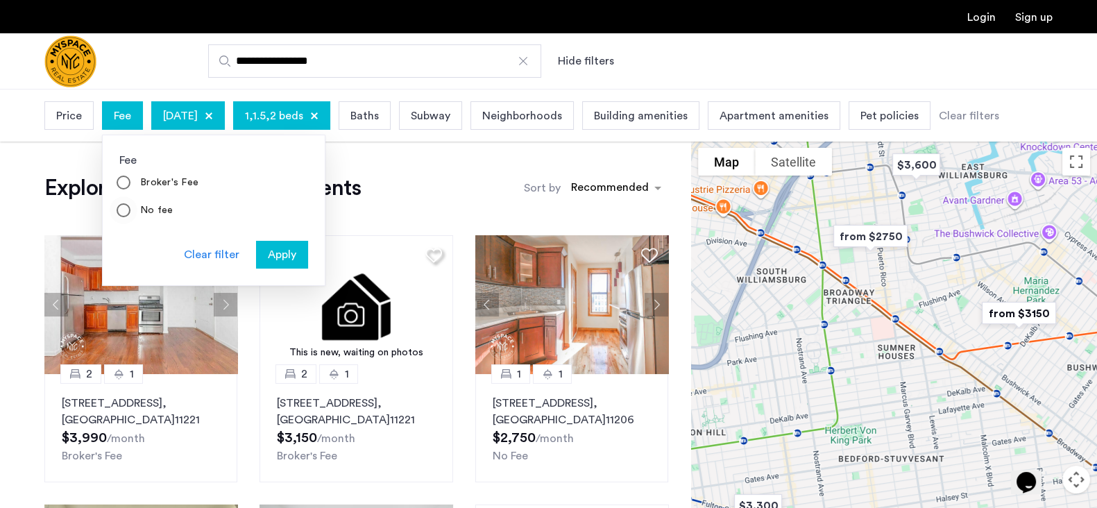
click at [155, 210] on label "No fee" at bounding box center [155, 210] width 36 height 14
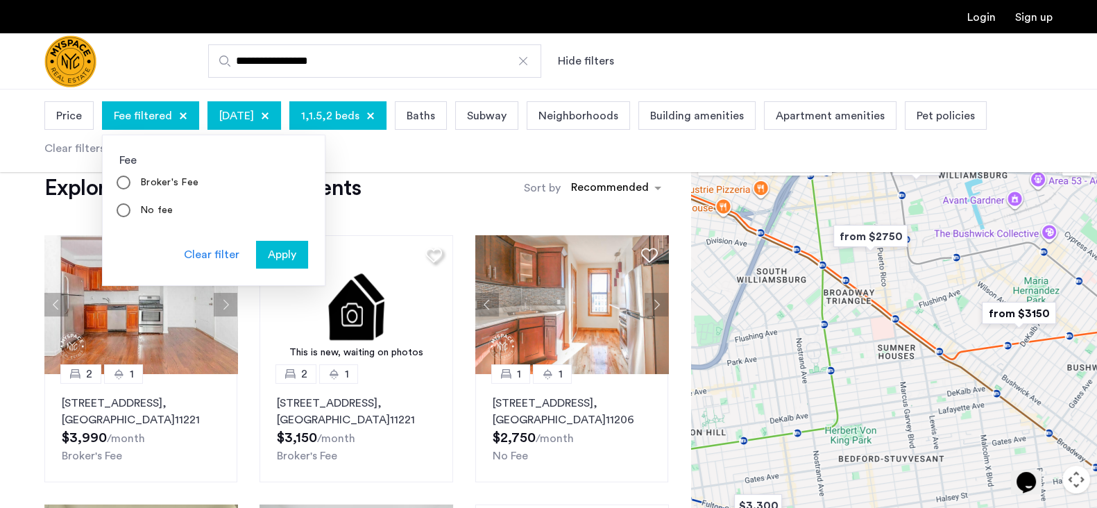
click at [265, 255] on div "Apply" at bounding box center [282, 254] width 44 height 17
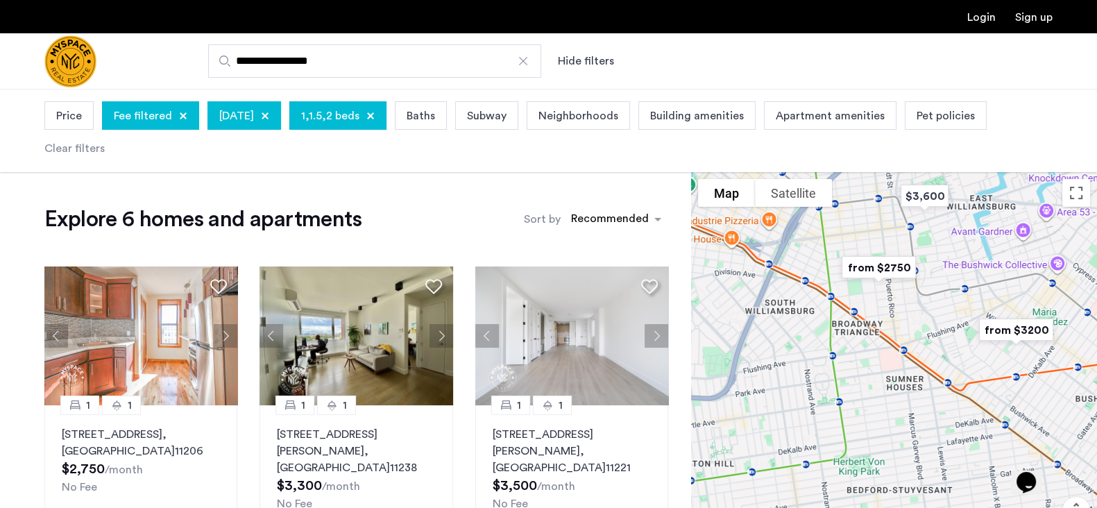
click at [60, 113] on span "Price" at bounding box center [69, 116] width 26 height 17
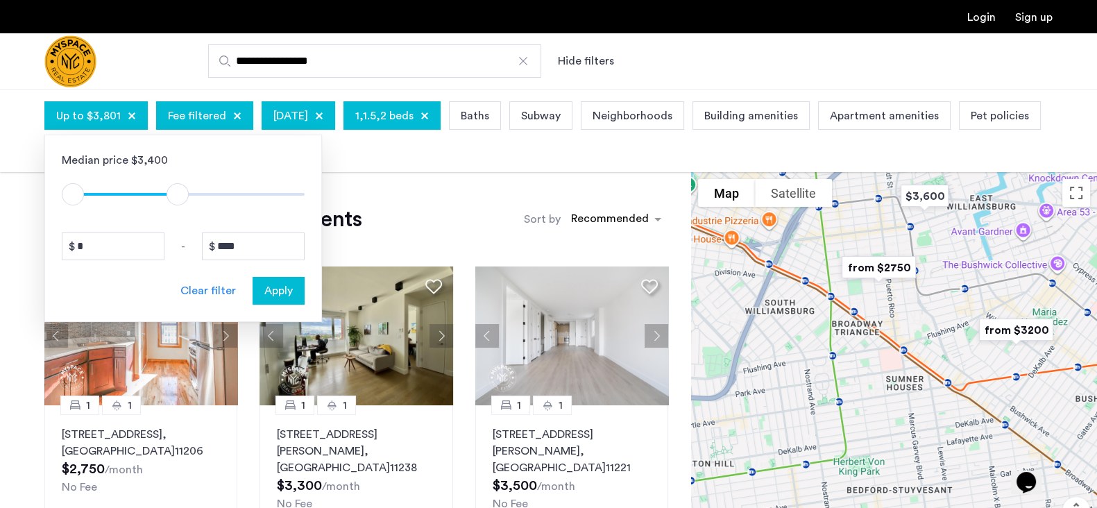
drag, startPoint x: 297, startPoint y: 189, endPoint x: 177, endPoint y: 192, distance: 120.1
click at [177, 192] on span "ngx-slider-max" at bounding box center [178, 194] width 22 height 22
click at [260, 251] on input "****" at bounding box center [253, 247] width 103 height 28
type input "****"
click at [273, 287] on span "Apply" at bounding box center [278, 291] width 28 height 17
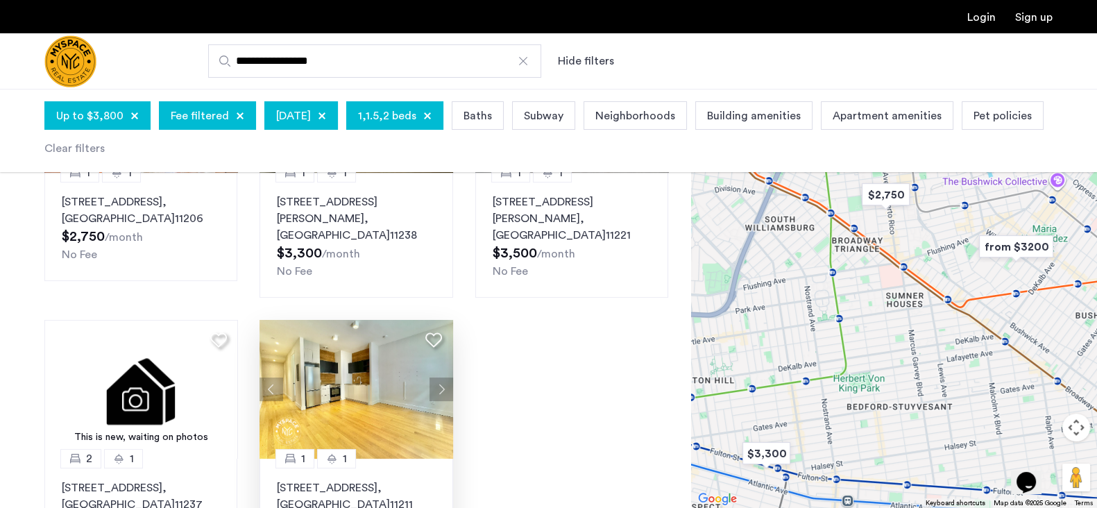
scroll to position [326, 0]
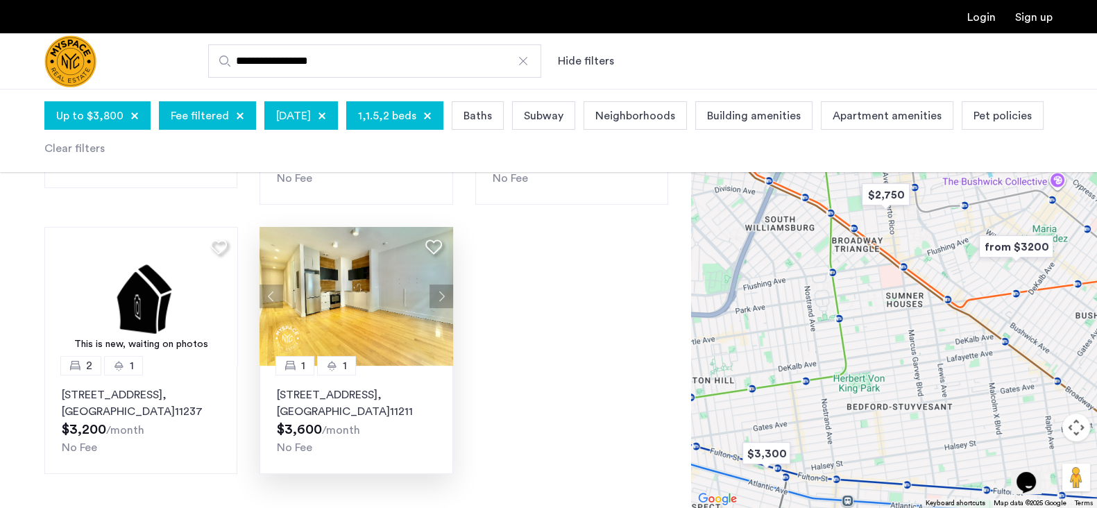
click at [342, 397] on span ", [GEOGRAPHIC_DATA]" at bounding box center [333, 403] width 113 height 28
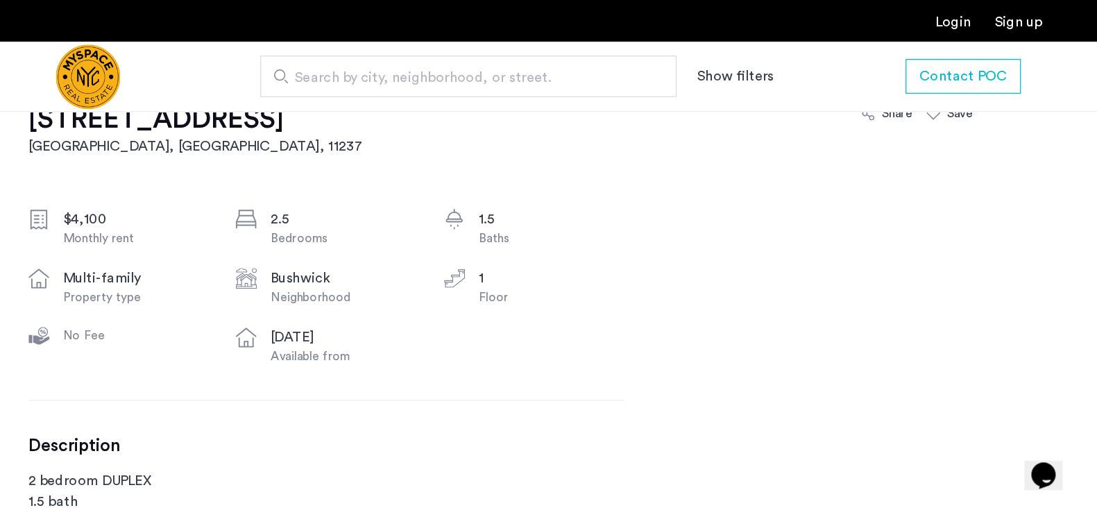
scroll to position [457, 0]
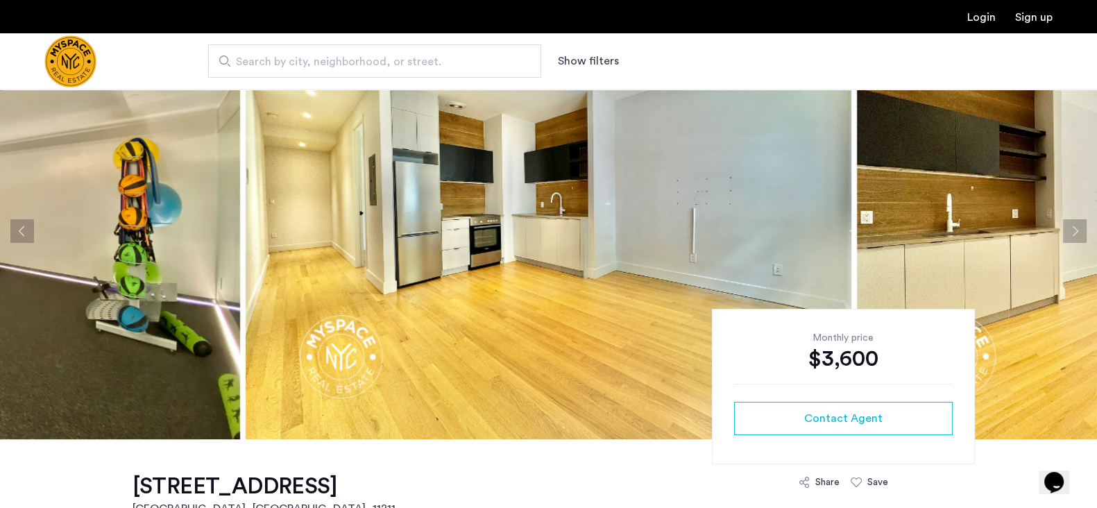
scroll to position [65, 0]
